Goal: Navigation & Orientation: Find specific page/section

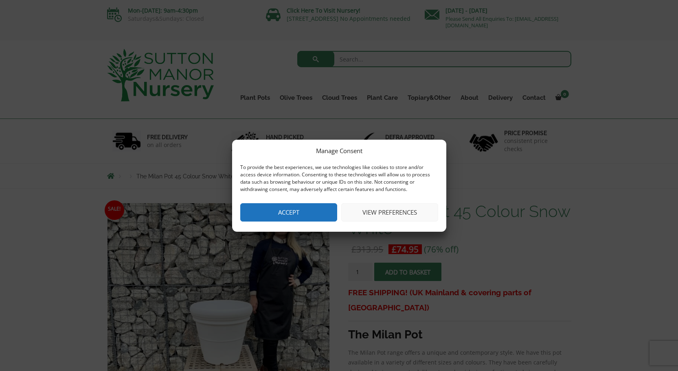
click at [294, 216] on button "Accept" at bounding box center [288, 212] width 97 height 18
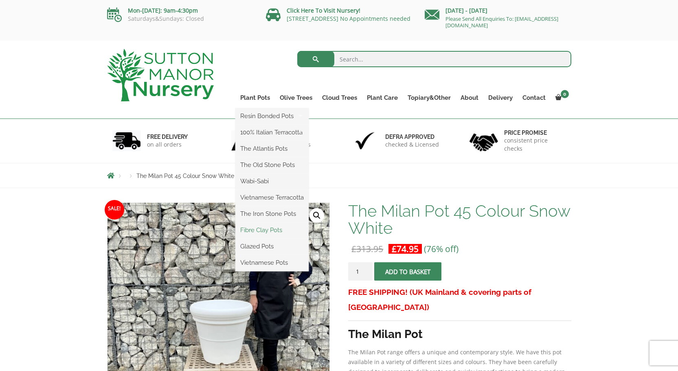
click at [258, 232] on link "Fibre Clay Pots" at bounding box center [271, 230] width 73 height 12
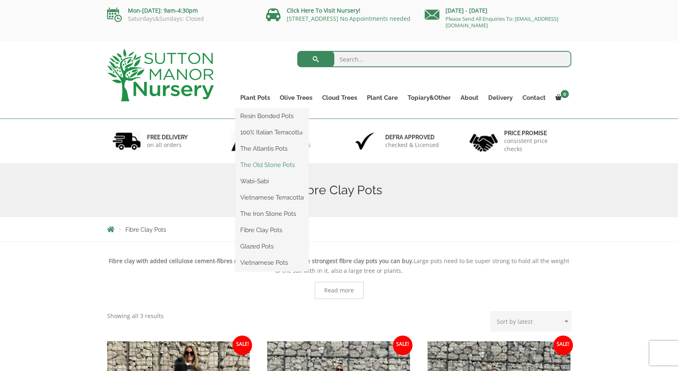
click at [261, 161] on link "The Old Stone Pots" at bounding box center [271, 165] width 73 height 12
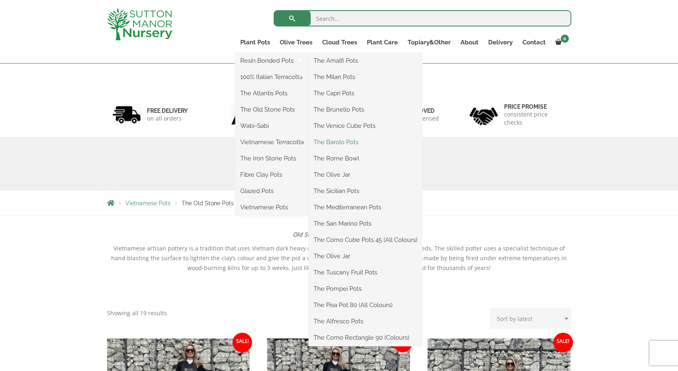
scroll to position [97, 0]
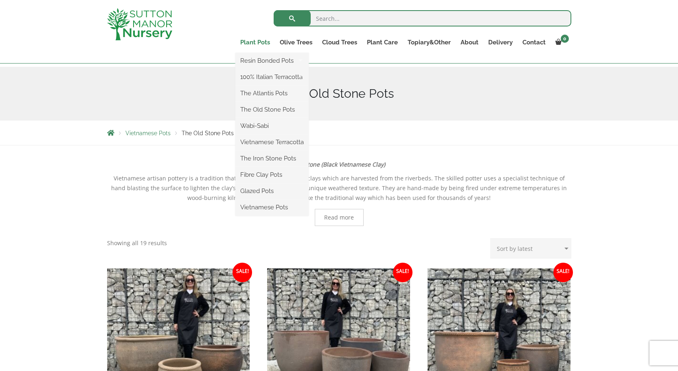
click at [251, 42] on link "Plant Pots" at bounding box center [255, 42] width 40 height 11
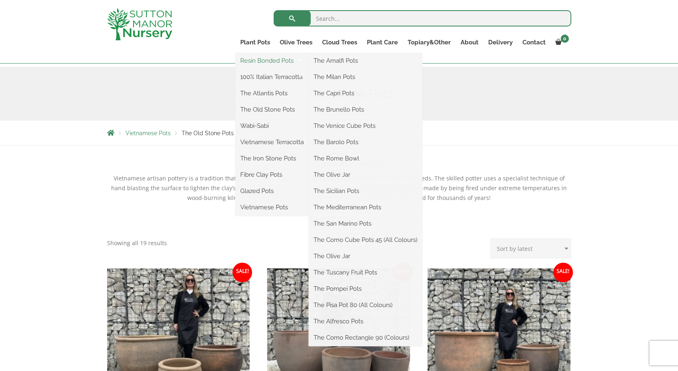
click at [264, 61] on link "Resin Bonded Pots" at bounding box center [271, 61] width 73 height 12
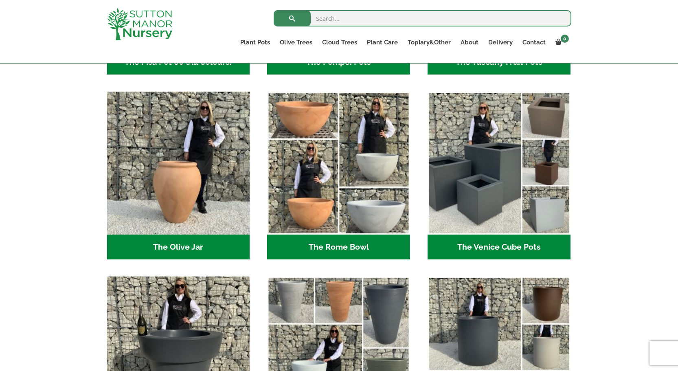
scroll to position [905, 0]
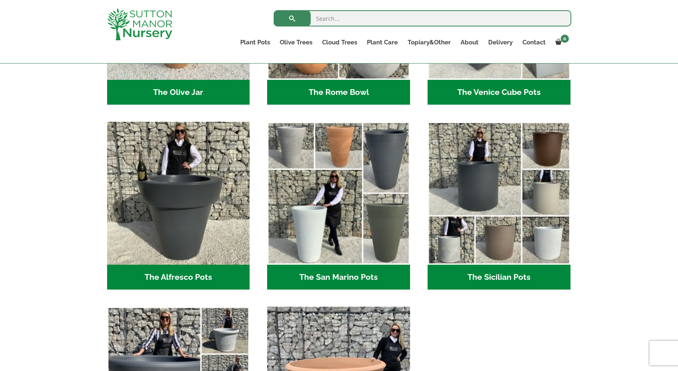
click at [503, 275] on h2 "The Sicilian Pots (18)" at bounding box center [499, 277] width 143 height 25
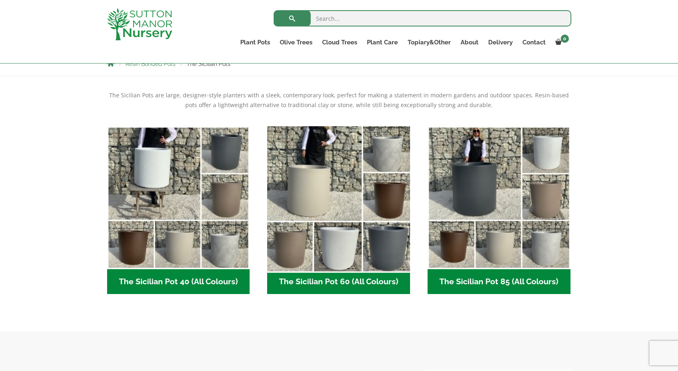
scroll to position [166, 0]
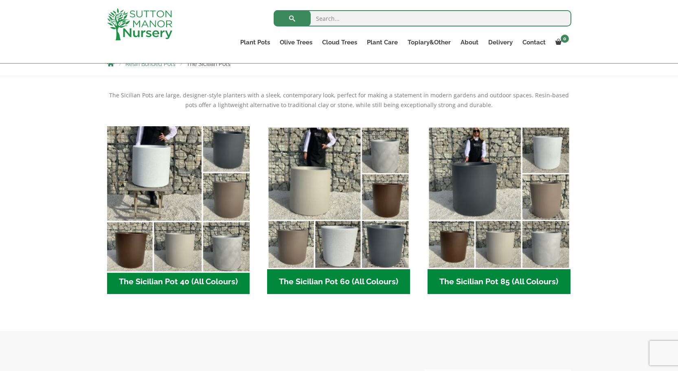
click at [184, 192] on img "Visit product category The Sicilian Pot 40 (All Colours)" at bounding box center [178, 198] width 150 height 150
